Goal: Navigation & Orientation: Go to known website

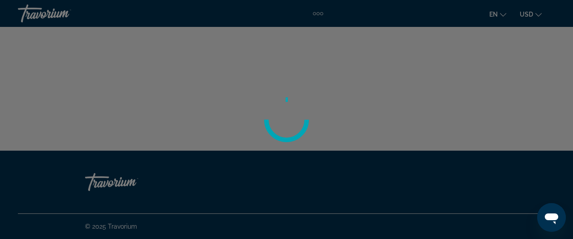
click at [536, 14] on div at bounding box center [286, 119] width 573 height 239
